Goal: Information Seeking & Learning: Find specific fact

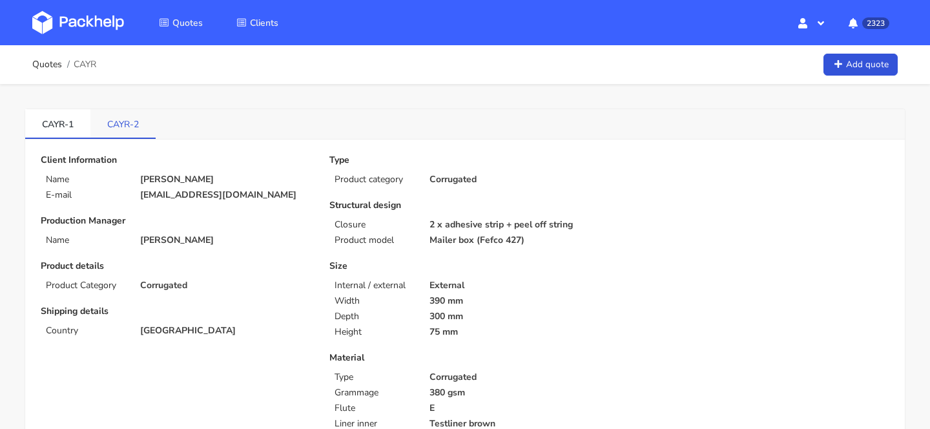
click at [136, 132] on link "CAYR-2" at bounding box center [122, 123] width 65 height 28
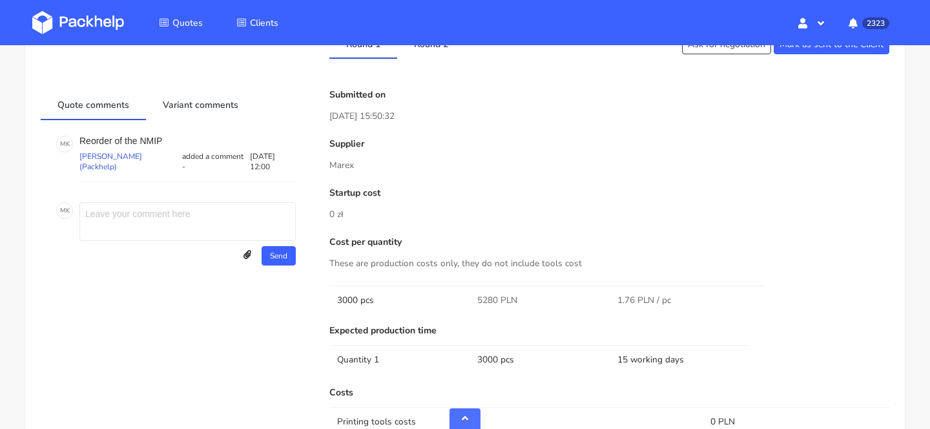
scroll to position [697, 0]
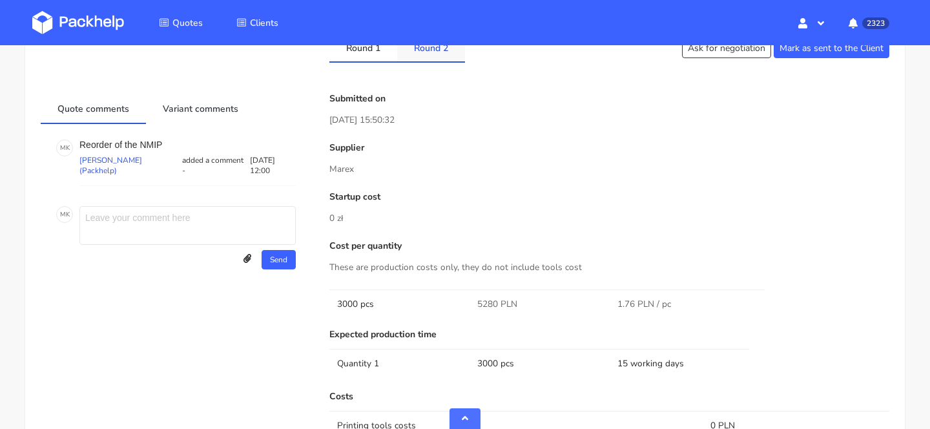
click at [430, 61] on link "Round 2" at bounding box center [431, 47] width 68 height 28
click at [372, 56] on link "Round 1" at bounding box center [363, 47] width 68 height 28
click at [417, 55] on link "Round 2" at bounding box center [431, 47] width 68 height 28
click at [366, 56] on link "Round 1" at bounding box center [363, 47] width 68 height 28
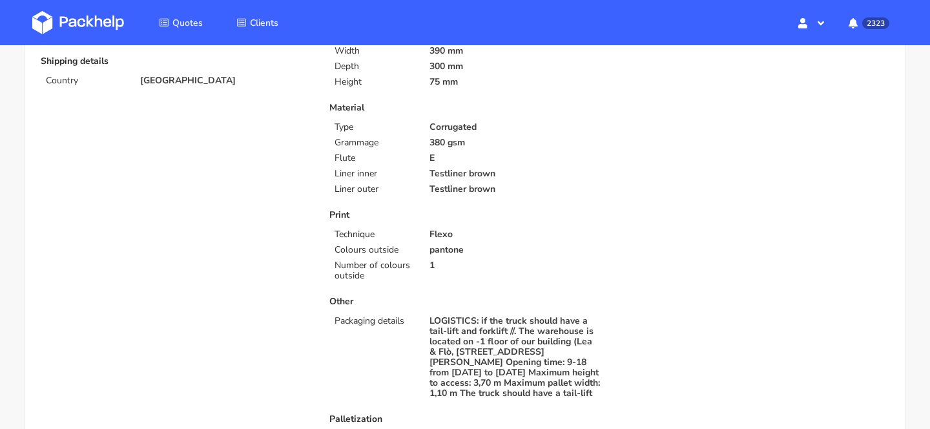
scroll to position [0, 0]
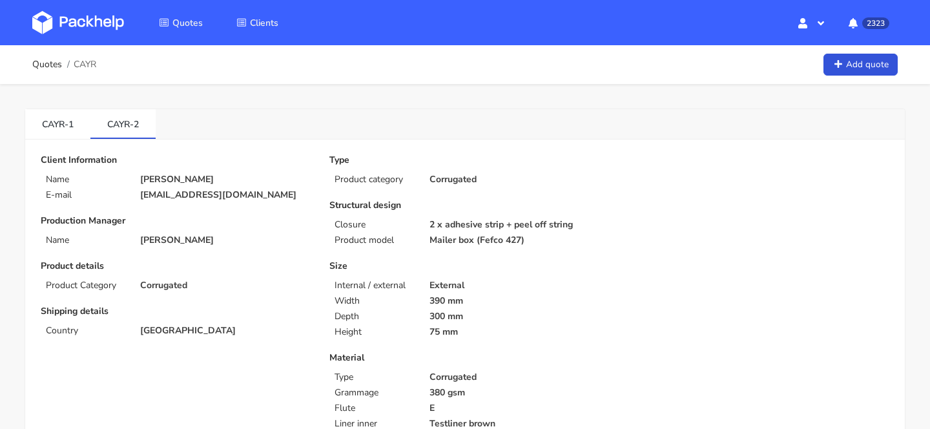
click at [375, 201] on p "Structural design" at bounding box center [464, 205] width 271 height 10
click at [121, 133] on link "CAYR-2" at bounding box center [122, 123] width 65 height 28
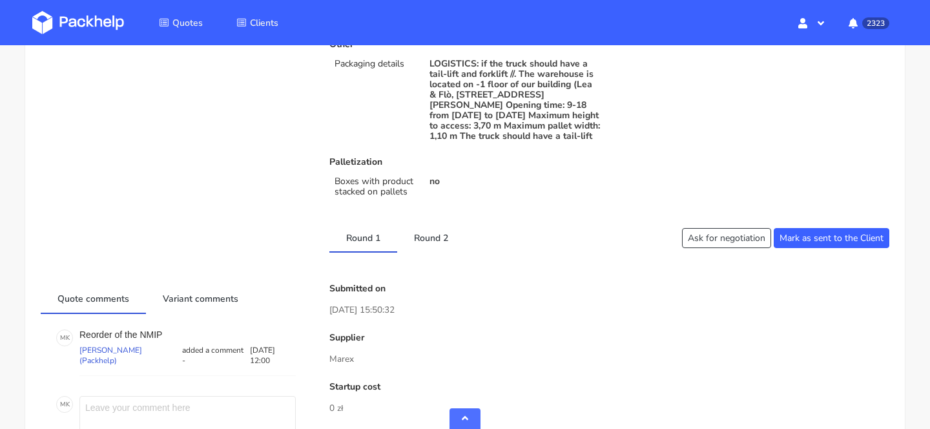
scroll to position [508, 0]
click at [431, 241] on link "Round 2" at bounding box center [431, 236] width 68 height 28
click at [372, 247] on link "Round 1" at bounding box center [363, 236] width 68 height 28
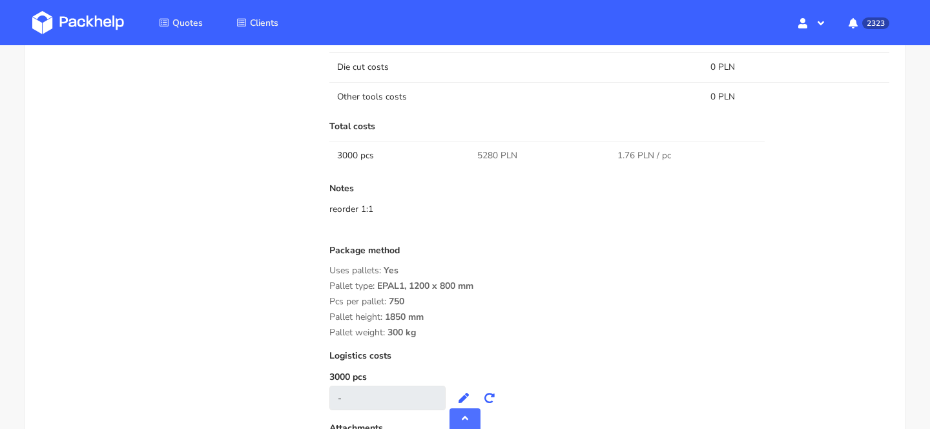
scroll to position [1089, 0]
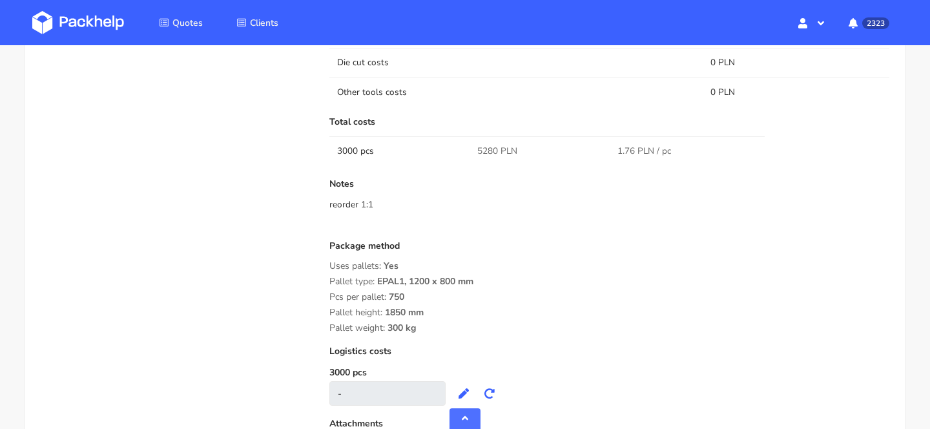
click at [485, 158] on span "5280 PLN" at bounding box center [497, 151] width 40 height 13
copy span "5280"
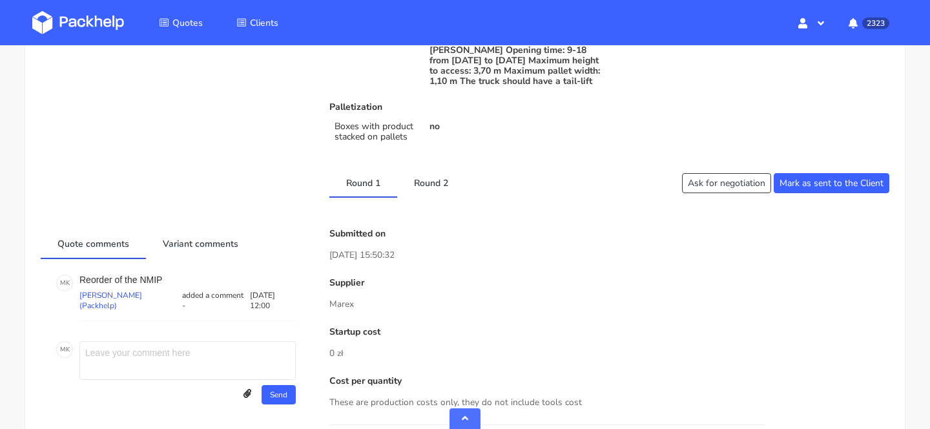
scroll to position [556, 0]
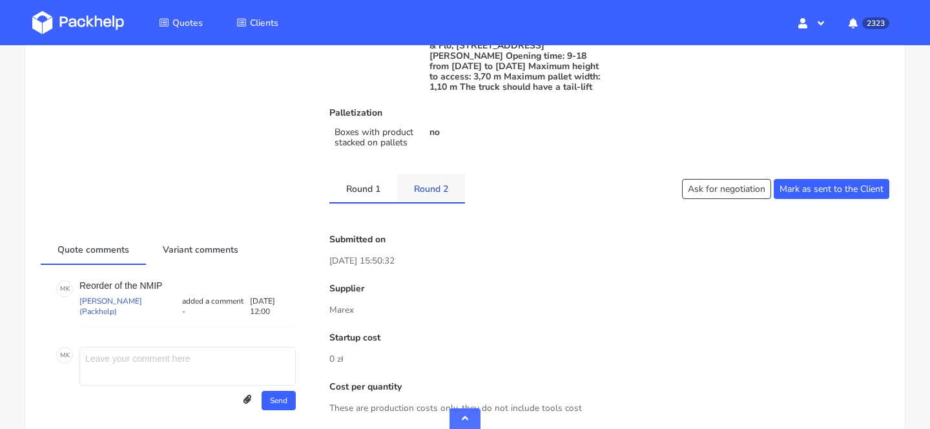
click at [438, 200] on link "Round 2" at bounding box center [431, 188] width 68 height 28
click at [371, 199] on link "Round 1" at bounding box center [363, 188] width 68 height 28
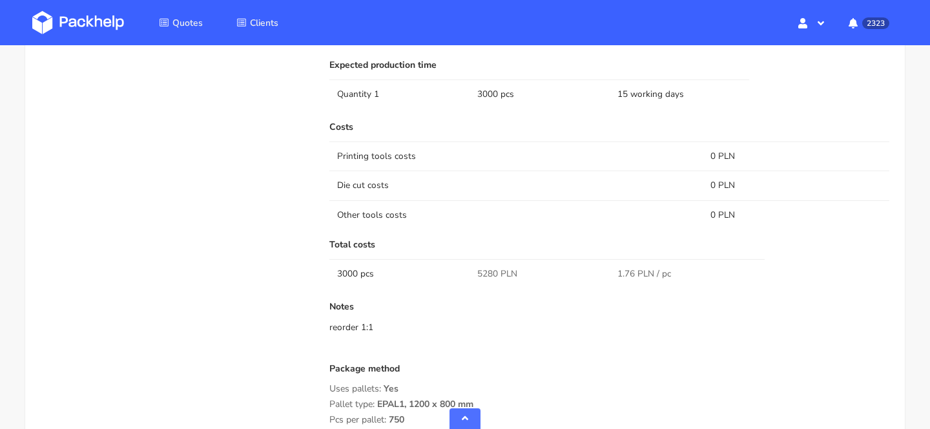
scroll to position [967, 0]
click at [488, 280] on span "5280 PLN" at bounding box center [497, 273] width 40 height 13
copy span "5280"
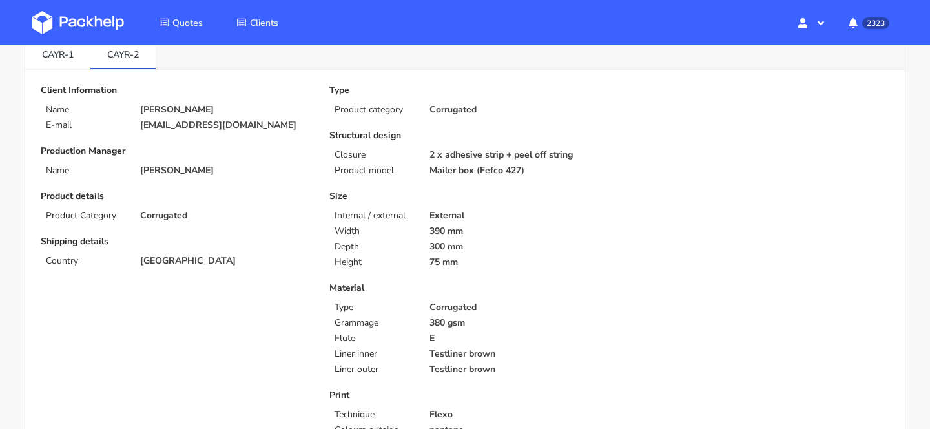
scroll to position [0, 0]
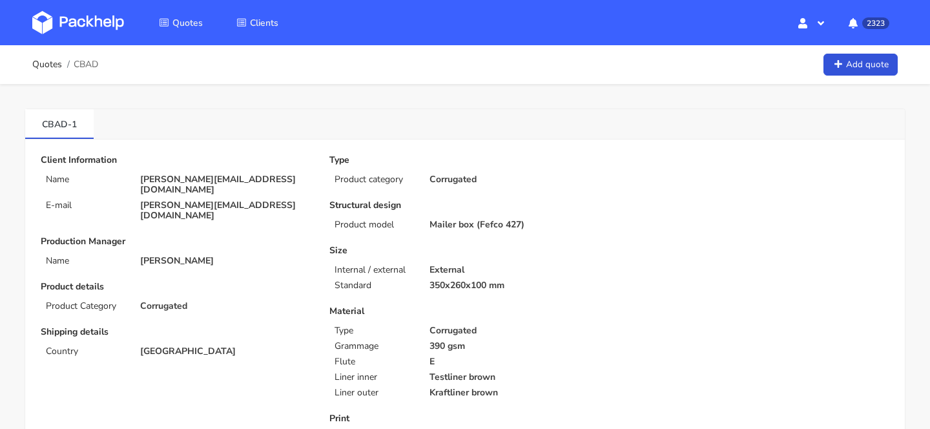
click at [183, 180] on p "anna@manifiq.pl" at bounding box center [225, 184] width 171 height 21
copy div "anna@manifiq.pl"
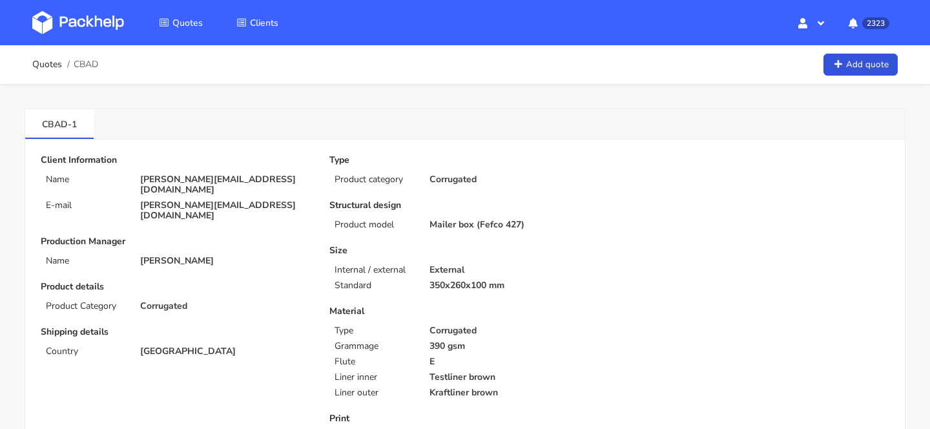
click at [84, 70] on ol "Quotes CBAD" at bounding box center [65, 65] width 66 height 26
click at [84, 65] on span "CBAD" at bounding box center [86, 64] width 25 height 10
copy span "CBAD"
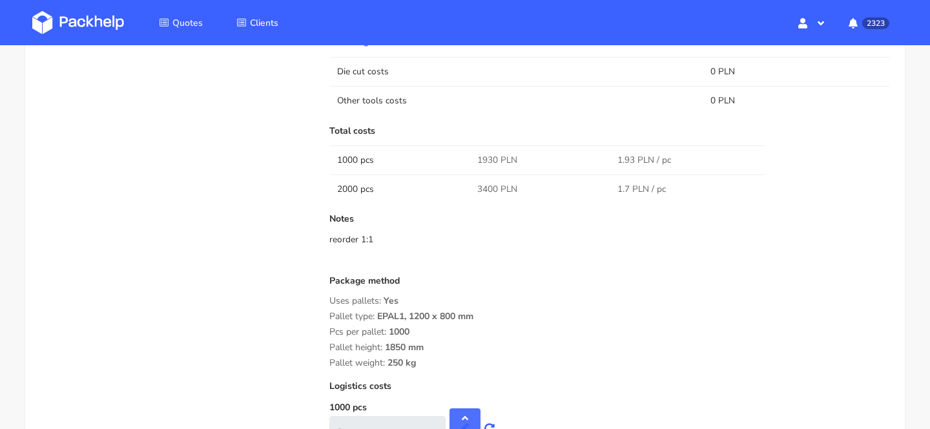
scroll to position [1105, 0]
click at [498, 157] on span "1930 PLN" at bounding box center [497, 161] width 40 height 13
click at [483, 158] on span "1930 PLN" at bounding box center [497, 161] width 40 height 13
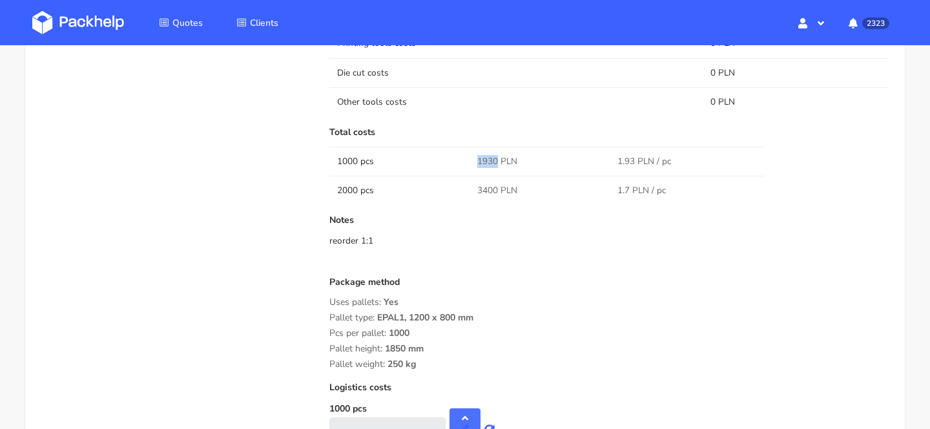
copy span "1930"
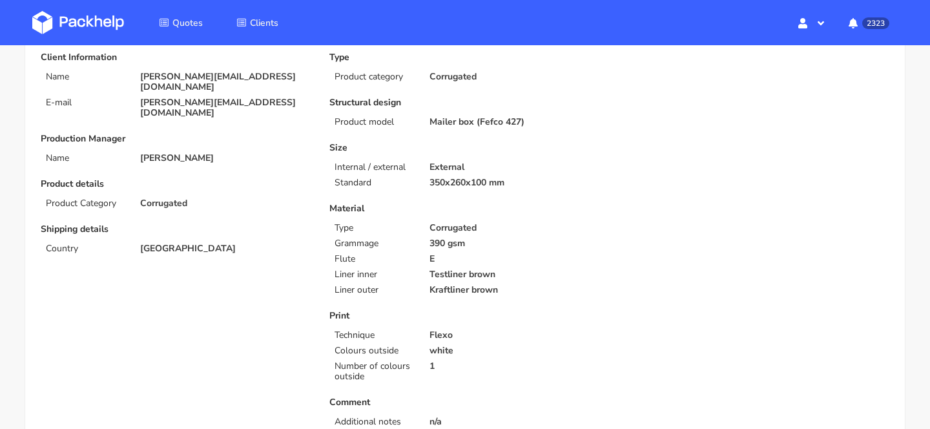
scroll to position [0, 0]
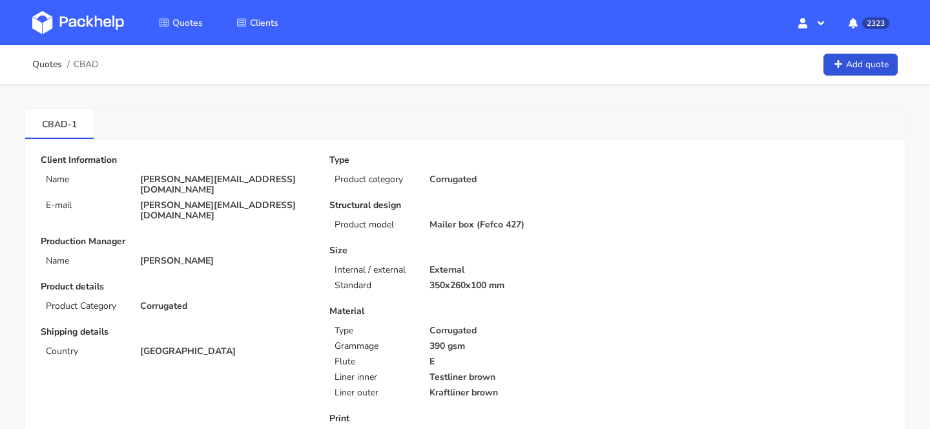
click at [194, 182] on p "anna@manifiq.pl" at bounding box center [225, 184] width 171 height 21
copy div "anna@manifiq.pl"
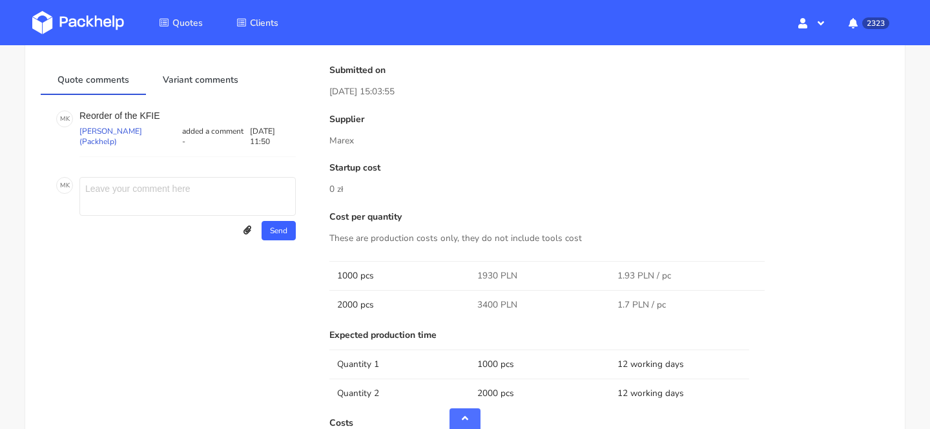
scroll to position [939, 0]
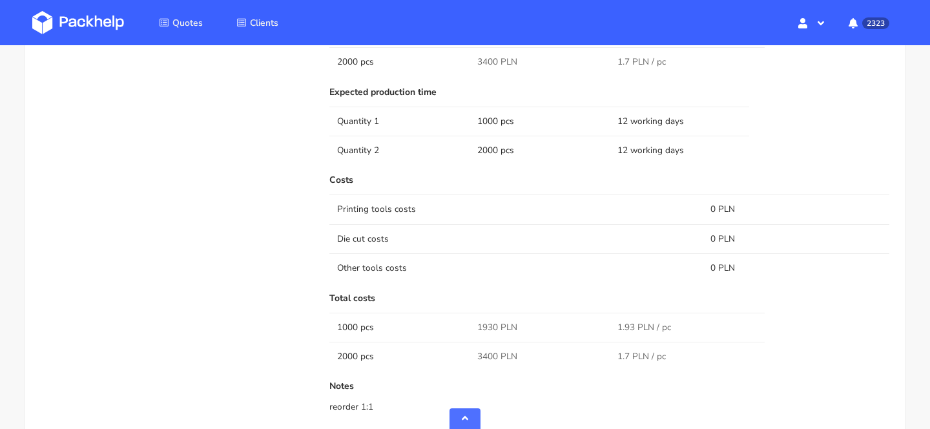
click at [481, 355] on span "3400 PLN" at bounding box center [497, 356] width 40 height 13
copy span "3400"
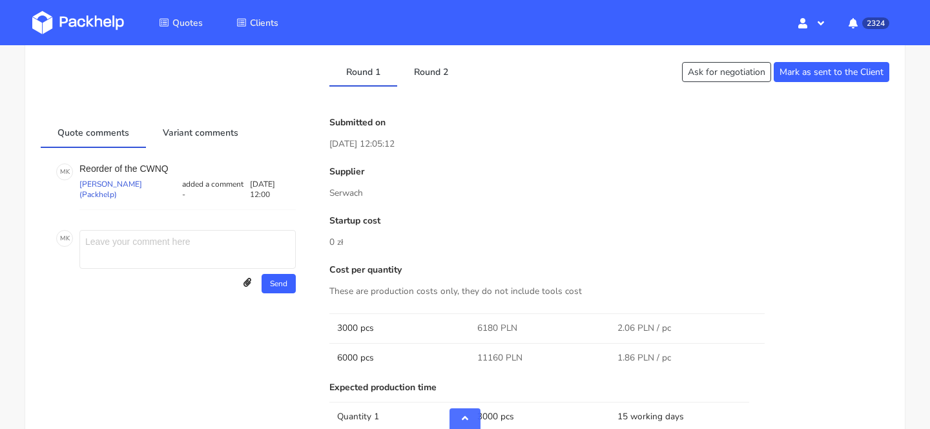
scroll to position [541, 0]
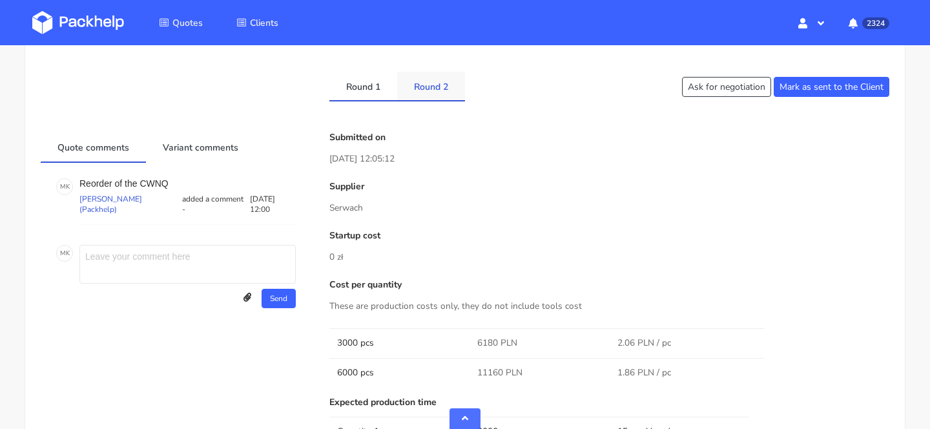
click at [432, 90] on link "Round 2" at bounding box center [431, 86] width 68 height 28
click at [368, 88] on link "Round 1" at bounding box center [363, 86] width 68 height 28
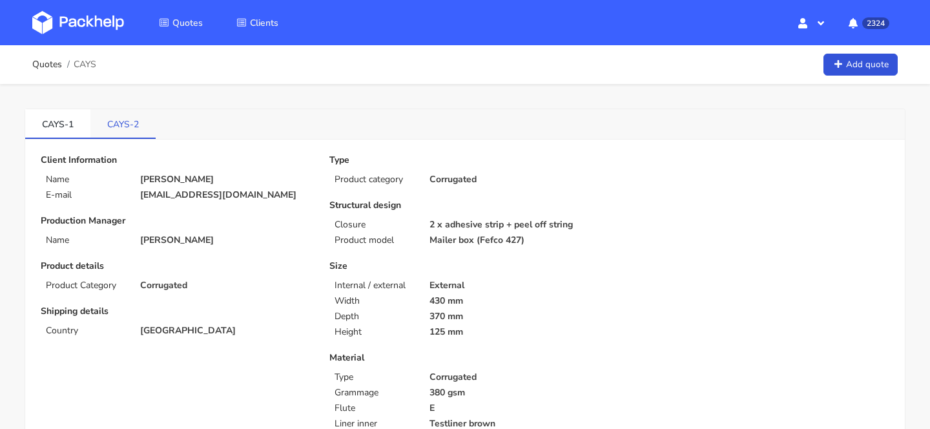
click at [144, 117] on link "CAYS-2" at bounding box center [122, 123] width 65 height 28
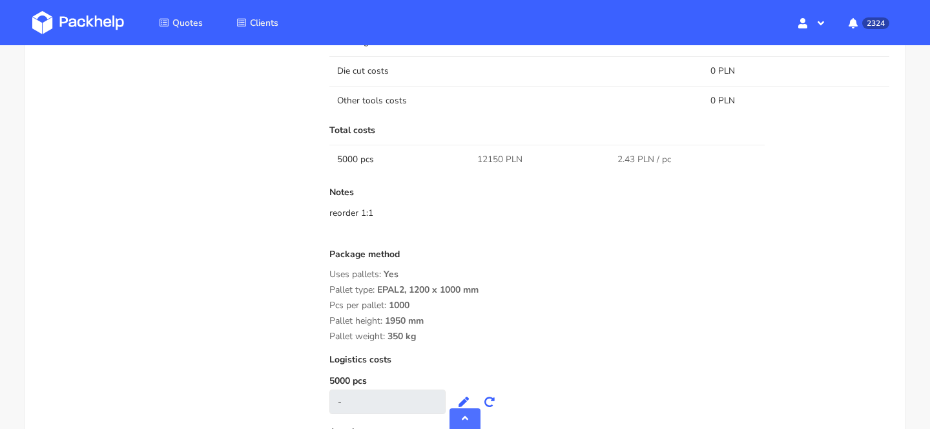
scroll to position [951, 0]
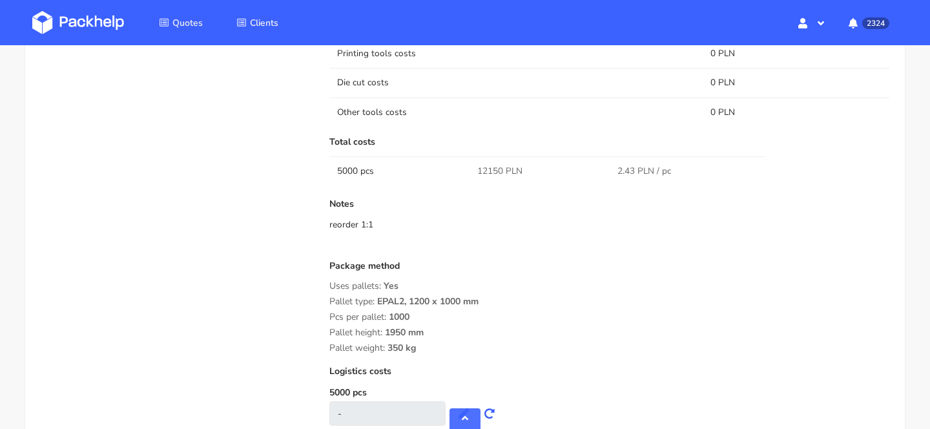
click at [484, 171] on span "12150 PLN" at bounding box center [499, 171] width 45 height 13
copy span "12150"
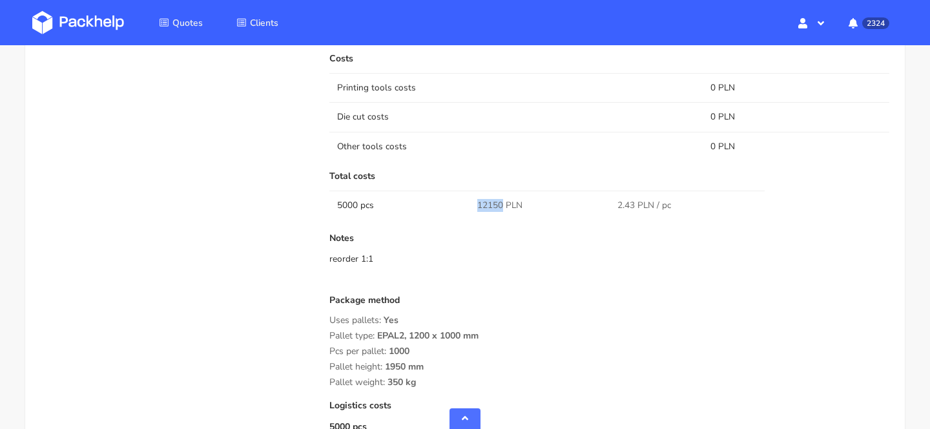
scroll to position [921, 0]
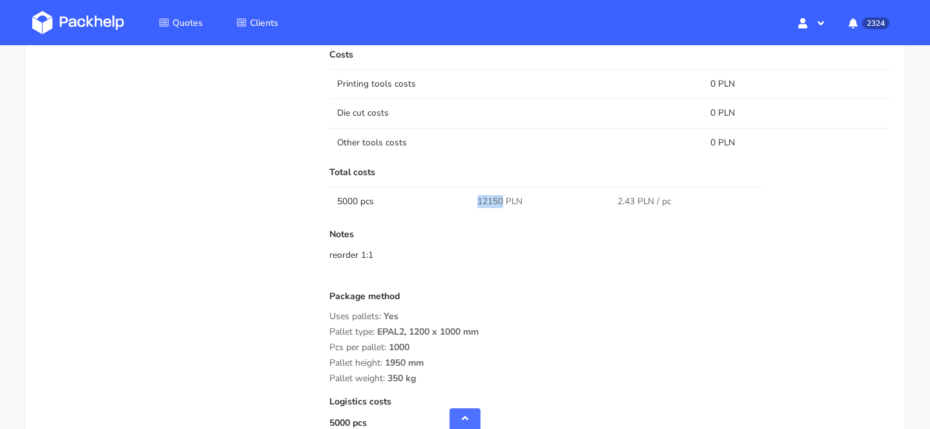
copy span "12150"
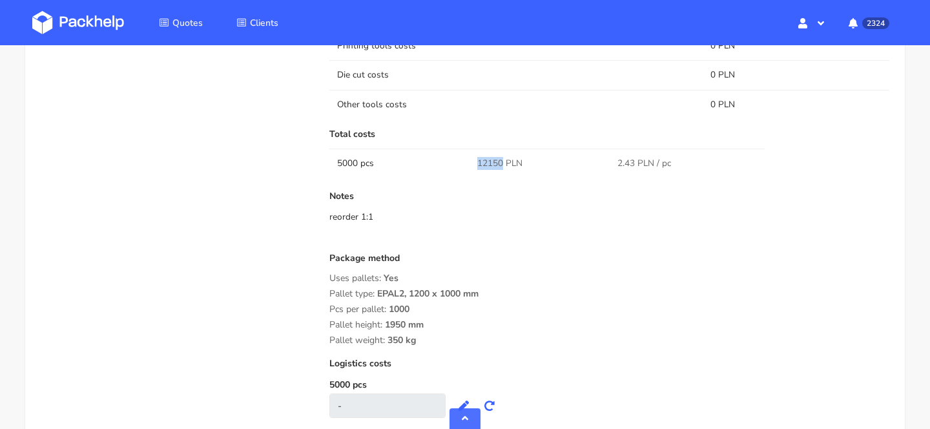
scroll to position [963, 0]
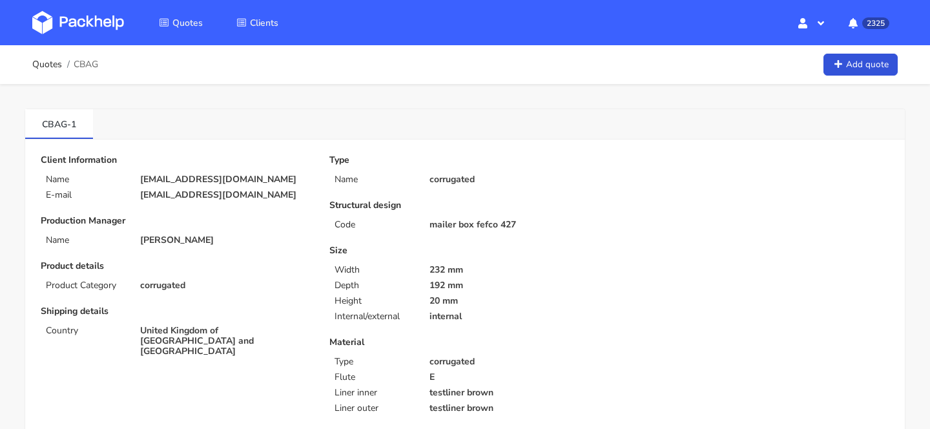
click at [214, 169] on div "Client Information Name [EMAIL_ADDRESS][DOMAIN_NAME] E-mail [EMAIL_ADDRESS][DOM…" at bounding box center [176, 177] width 271 height 45
click at [214, 176] on p "[EMAIL_ADDRESS][DOMAIN_NAME]" at bounding box center [225, 179] width 171 height 10
copy div "[EMAIL_ADDRESS][DOMAIN_NAME]"
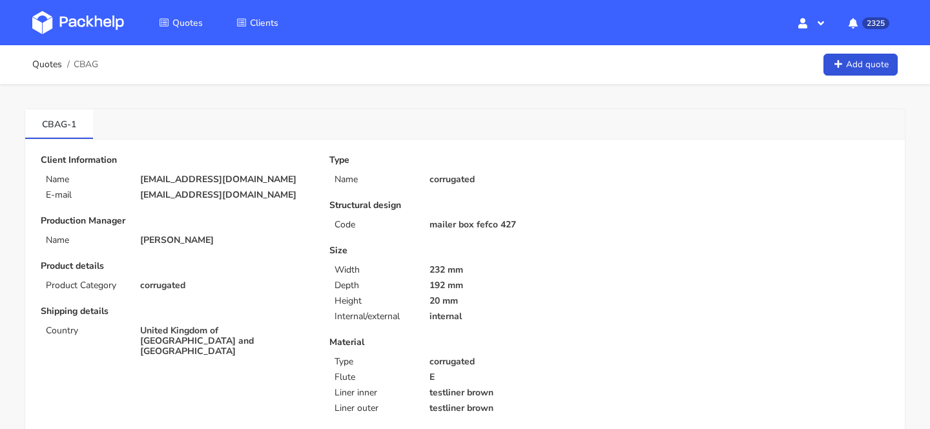
click at [92, 65] on span "CBAG" at bounding box center [86, 64] width 25 height 10
copy span "CBAG"
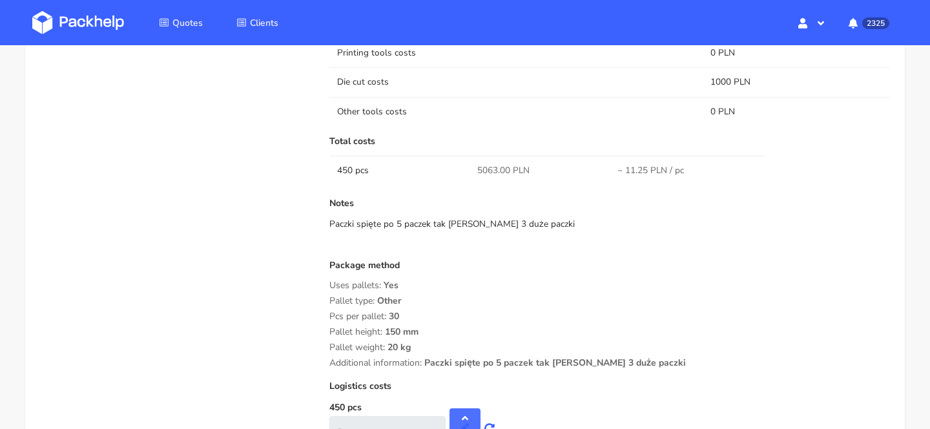
scroll to position [981, 0]
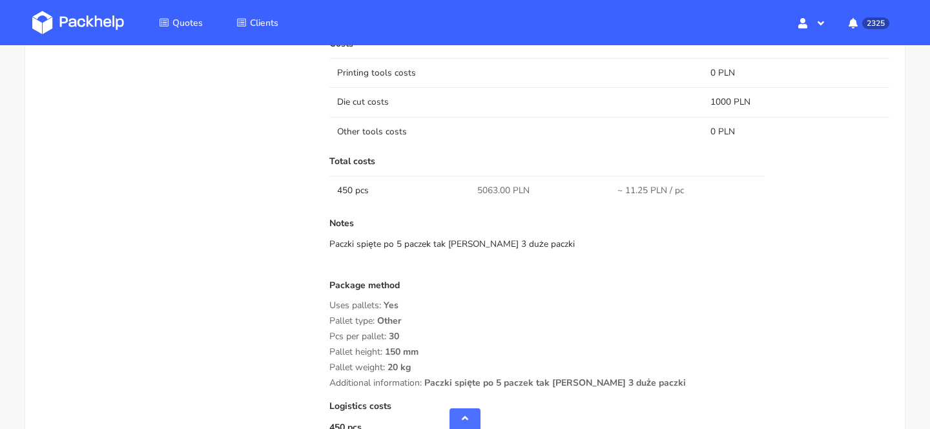
click at [483, 187] on span "5063.00 PLN" at bounding box center [503, 190] width 52 height 13
copy span "5063.00"
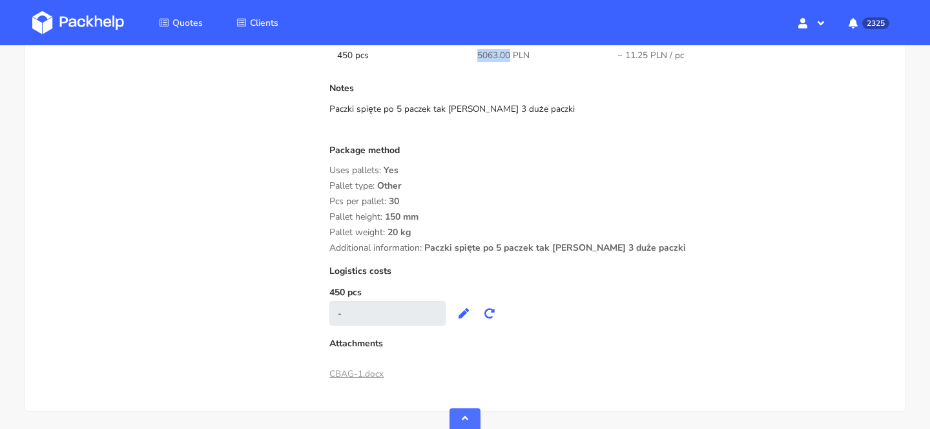
scroll to position [1121, 0]
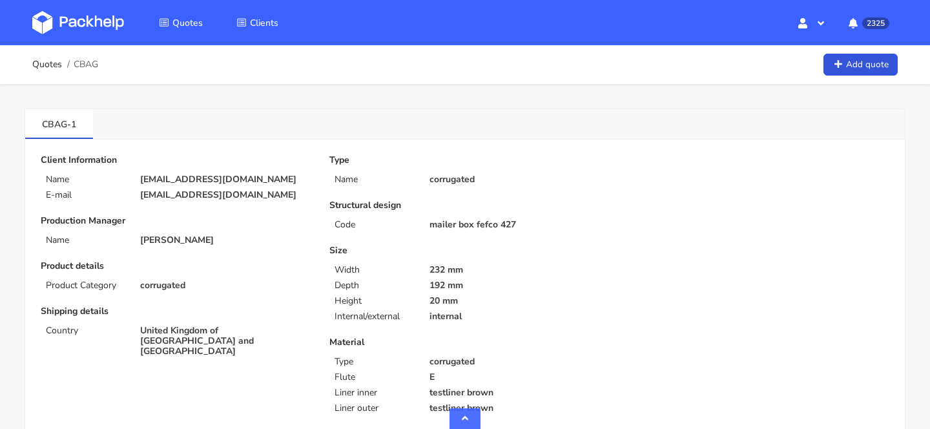
scroll to position [1121, 0]
